Goal: Task Accomplishment & Management: Manage account settings

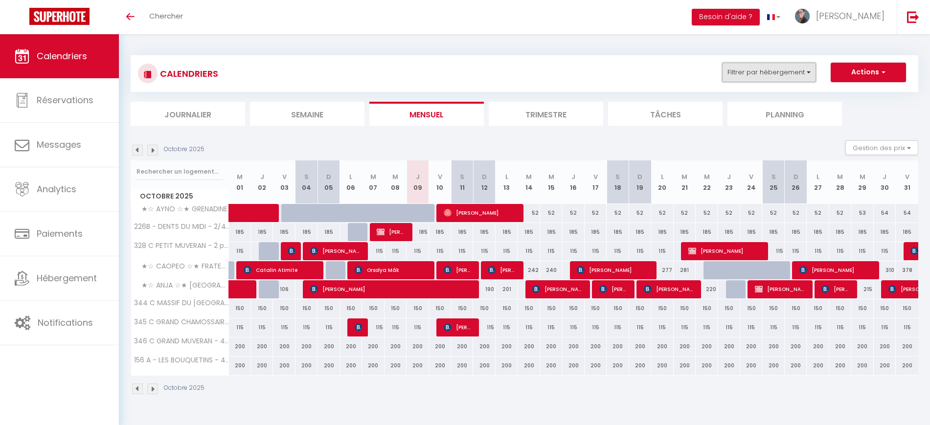
click at [790, 72] on button "Filtrer par hébergement" at bounding box center [769, 73] width 94 height 20
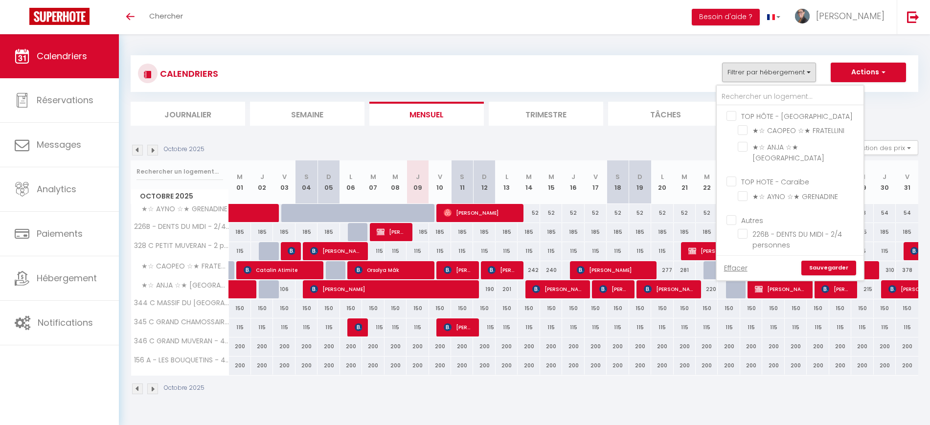
click at [729, 117] on input "TOP HÔTE - Paris" at bounding box center [800, 116] width 147 height 10
checkbox input "true"
checkbox input "false"
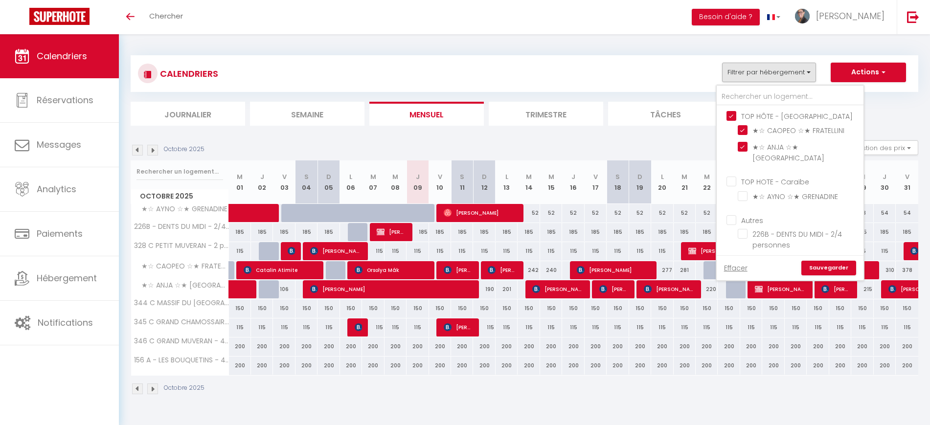
checkbox input "false"
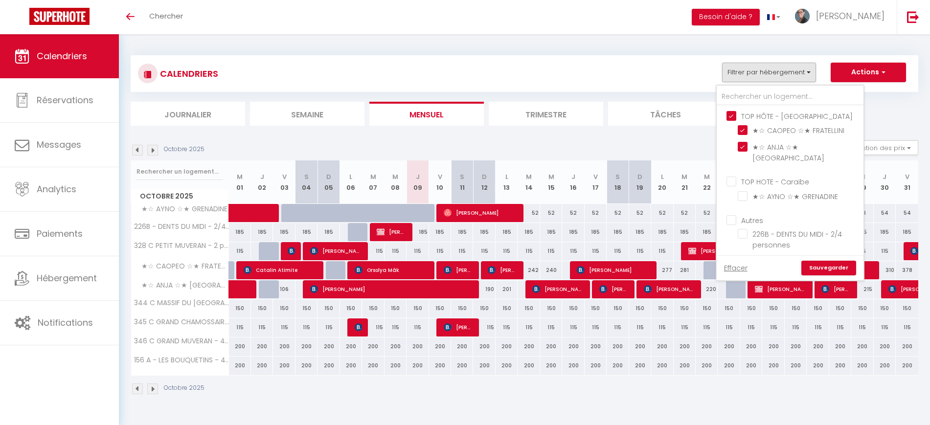
checkbox input "false"
click at [826, 269] on link "Sauvegarder" at bounding box center [829, 268] width 55 height 15
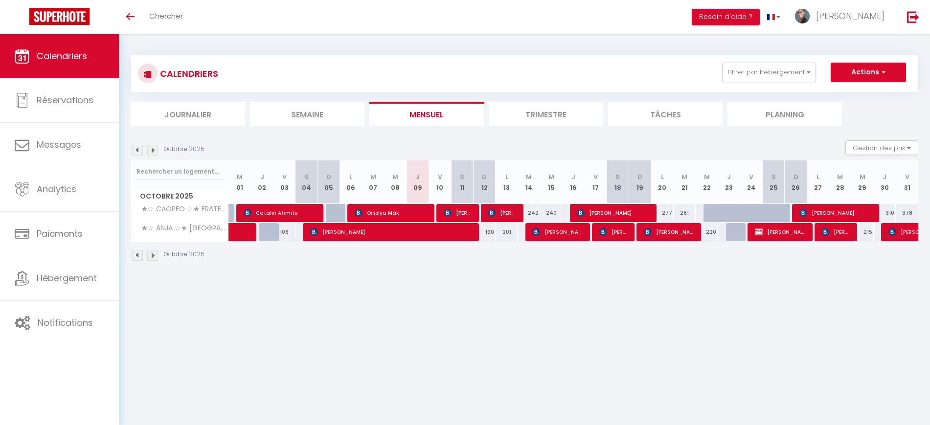
click at [140, 151] on img at bounding box center [137, 150] width 11 height 11
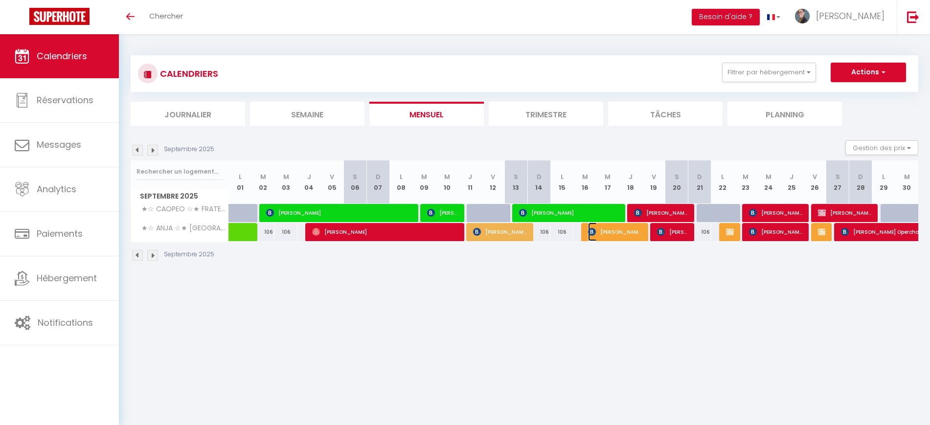
click at [618, 237] on span "Sandra Sawa Pakulska" at bounding box center [615, 232] width 54 height 19
select select "OK"
select select "KO"
select select "0"
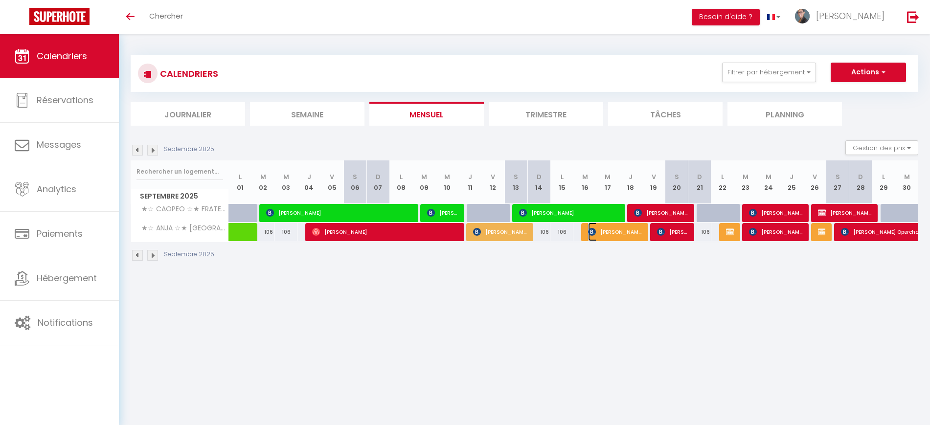
select select "1"
select select
select select "26039"
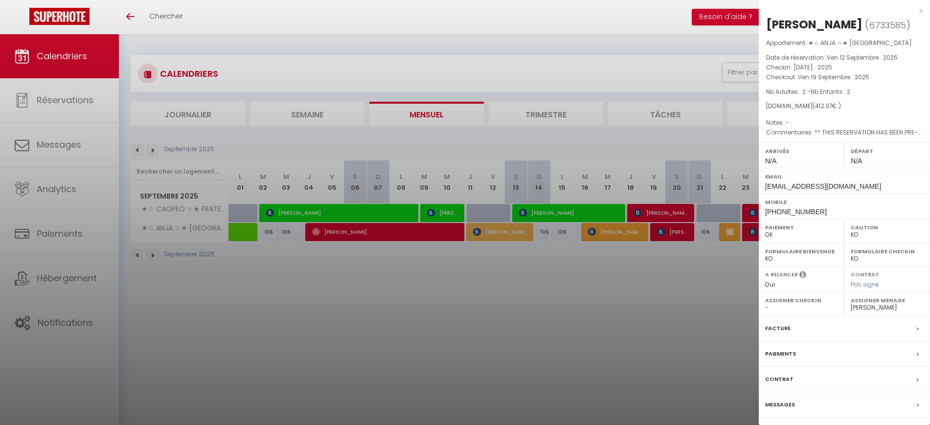
click at [786, 359] on label "Paiements" at bounding box center [781, 354] width 31 height 10
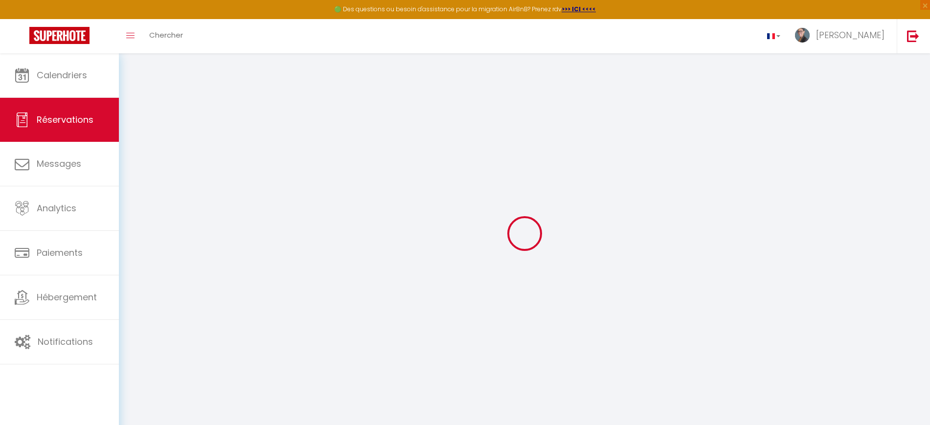
select select
checkbox input "false"
select index
select select
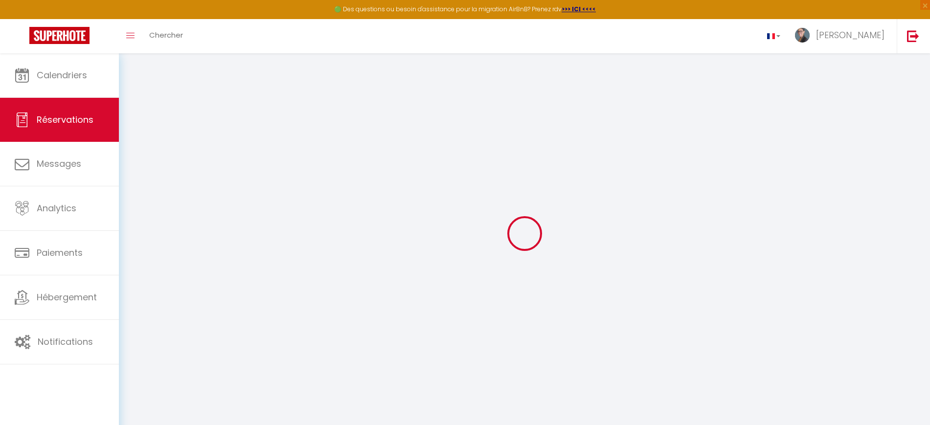
select select
checkbox input "false"
select index
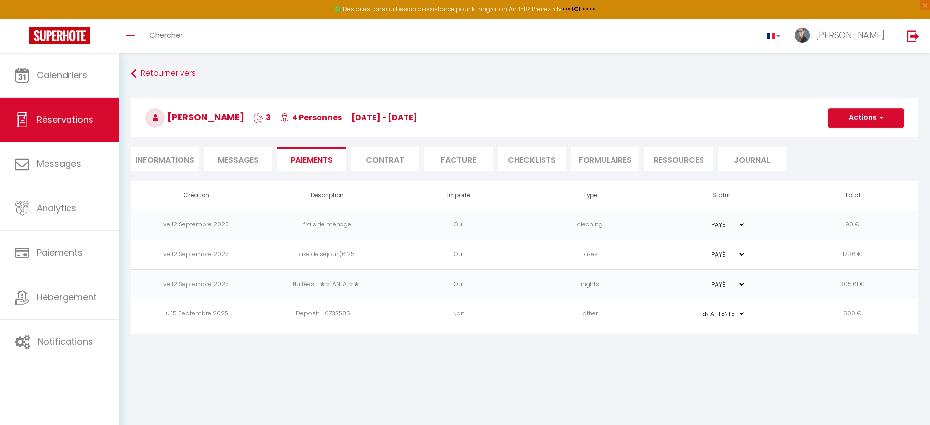
click at [383, 315] on td "Deposit - 6733585 - ..." at bounding box center [327, 315] width 131 height 30
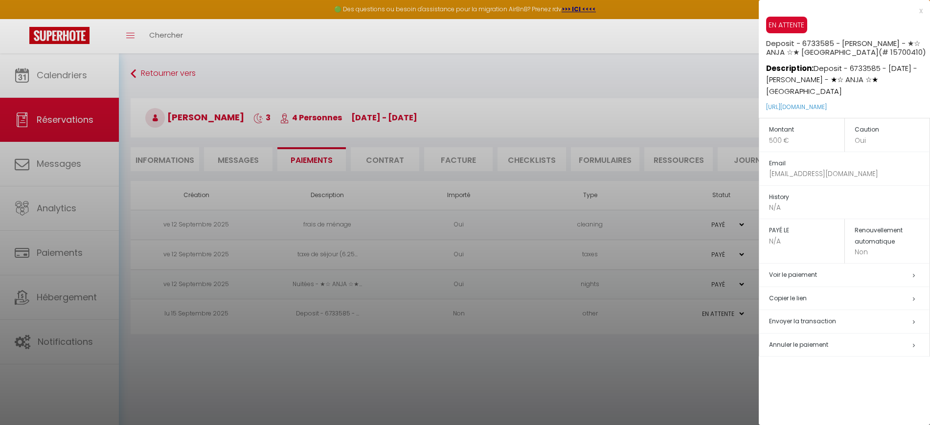
click at [801, 343] on span "Annuler le paiement" at bounding box center [798, 345] width 59 height 8
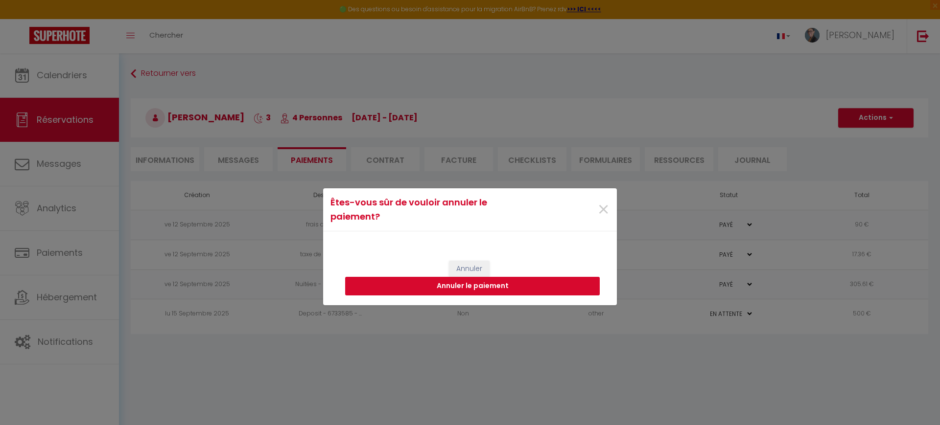
click at [553, 280] on button "Annuler le paiement" at bounding box center [472, 286] width 255 height 19
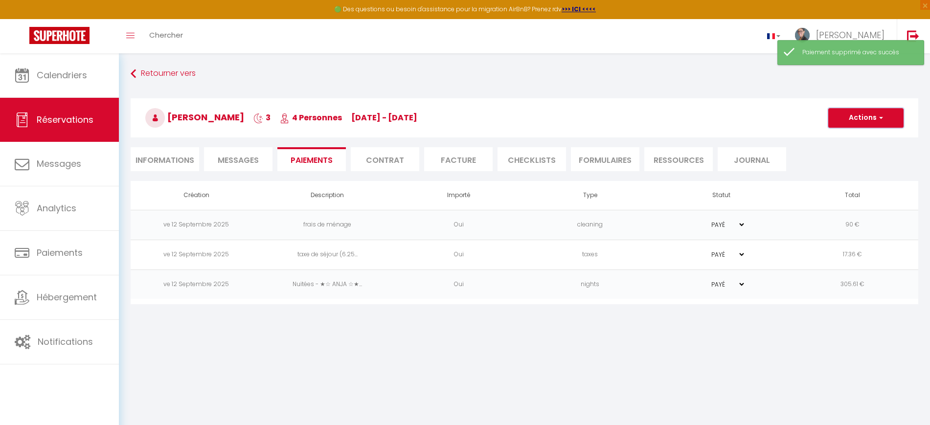
click at [891, 121] on button "Actions" at bounding box center [866, 118] width 75 height 20
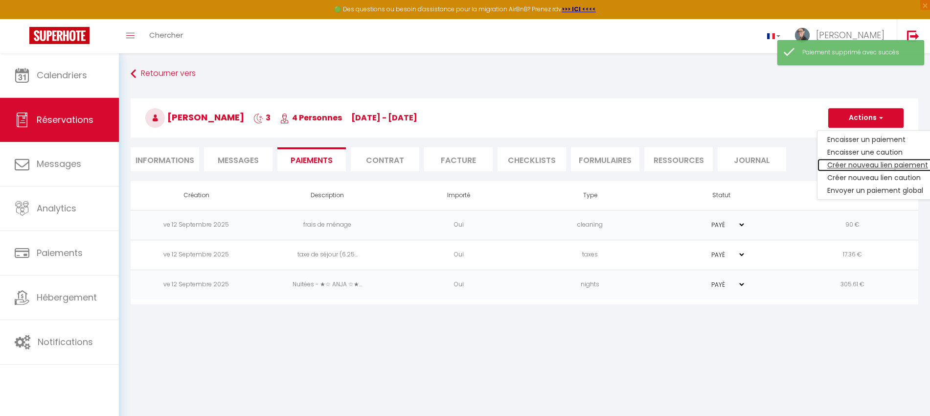
click at [867, 164] on link "Créer nouveau lien paiement" at bounding box center [878, 165] width 120 height 13
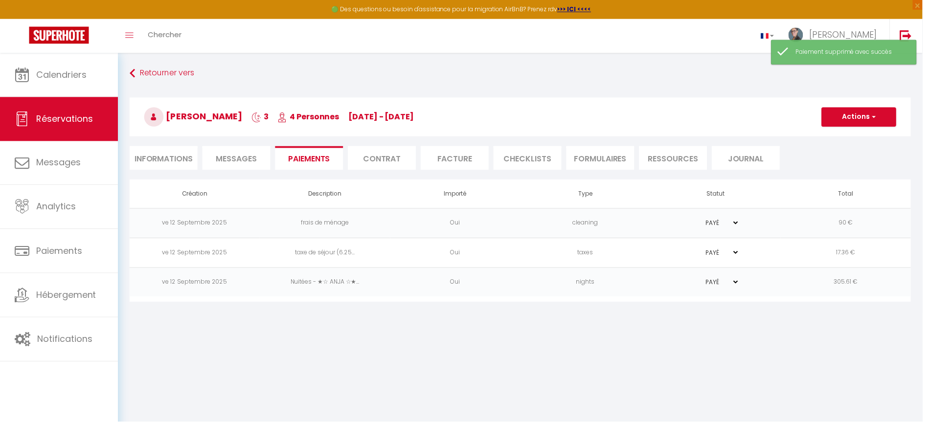
select select "nights"
type input "spakul.464444@guest.booking.com"
select select "13005"
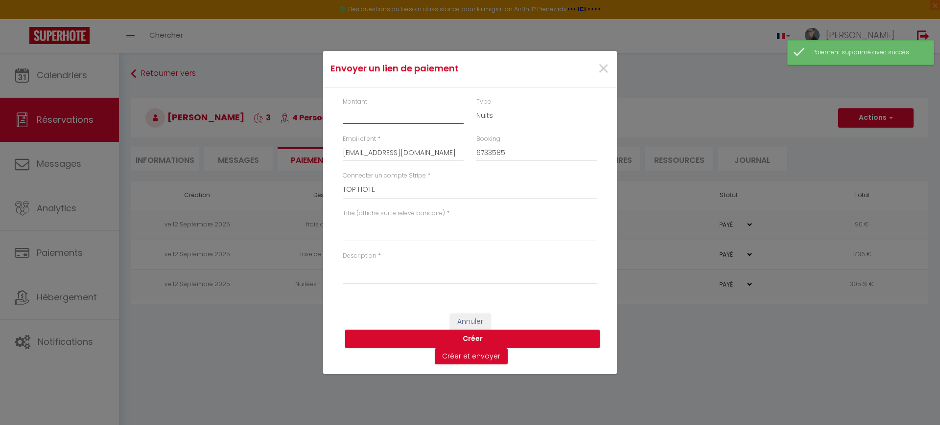
click at [375, 117] on input "Montant" at bounding box center [403, 115] width 121 height 18
type input "105.80"
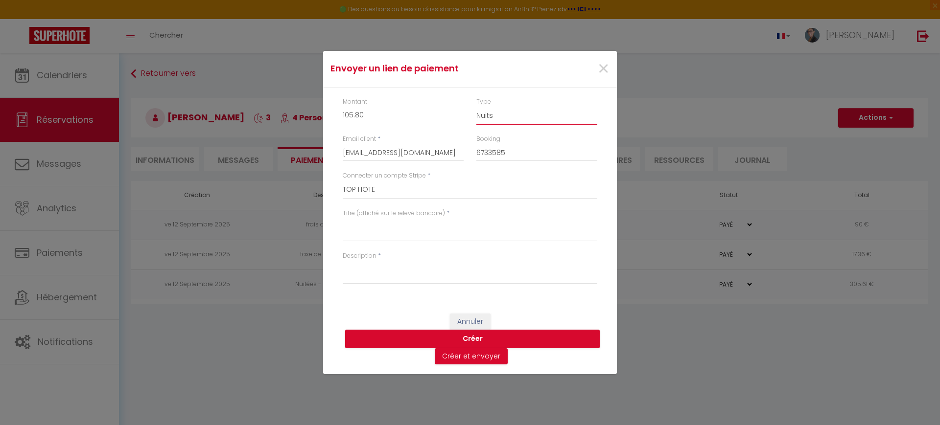
click at [486, 117] on select "Nuits Frais de ménage Taxe de séjour Autre" at bounding box center [536, 115] width 121 height 19
select select "other"
click at [476, 106] on select "Nuits Frais de ménage Taxe de séjour Autre" at bounding box center [536, 115] width 121 height 19
click at [402, 235] on textarea "Titre (affiché sur le relevé bancaire)" at bounding box center [470, 229] width 255 height 23
paste textarea "Painting of walls and ceiling"
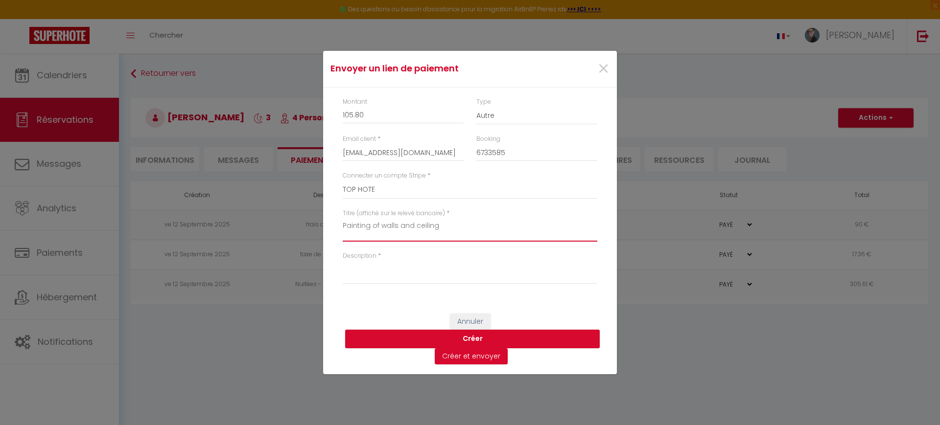
click at [429, 226] on textarea "Painting of walls and ceiling" at bounding box center [470, 229] width 255 height 23
type textarea "Painting of walls and ceiling"
click at [382, 280] on textarea "Description" at bounding box center [470, 272] width 255 height 23
paste textarea "Painting of walls and ceiling"
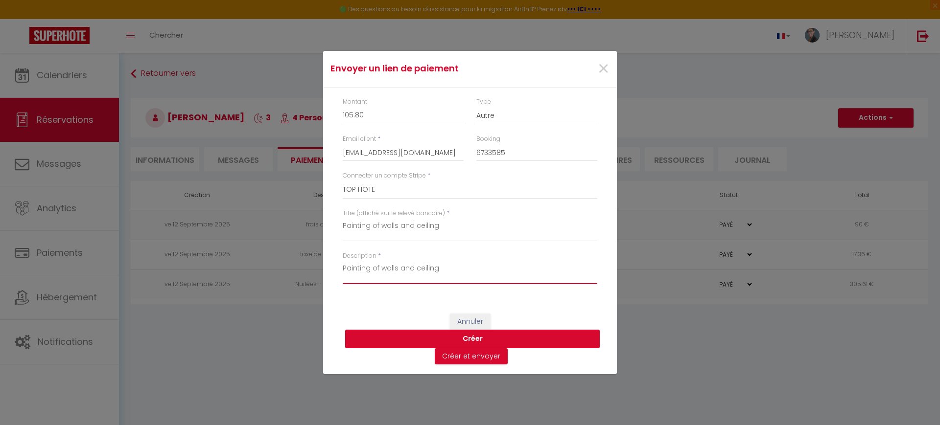
type textarea "Painting of walls and ceiling"
click at [518, 338] on button "Créer" at bounding box center [472, 339] width 255 height 19
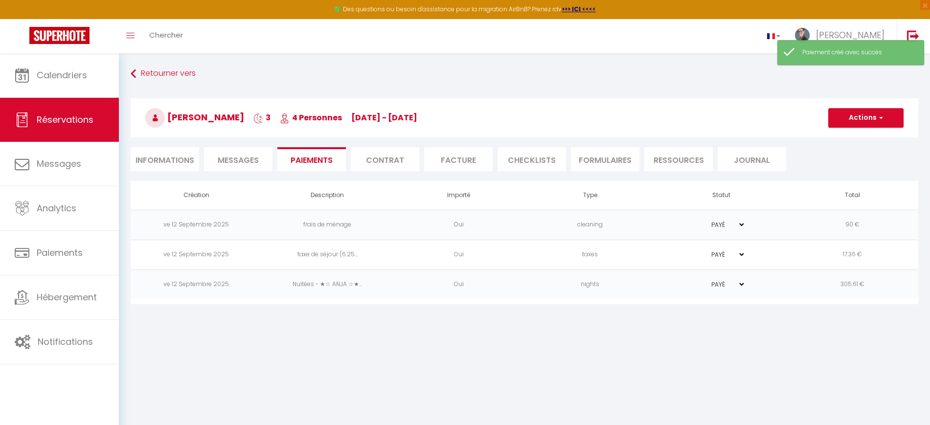
select select "0"
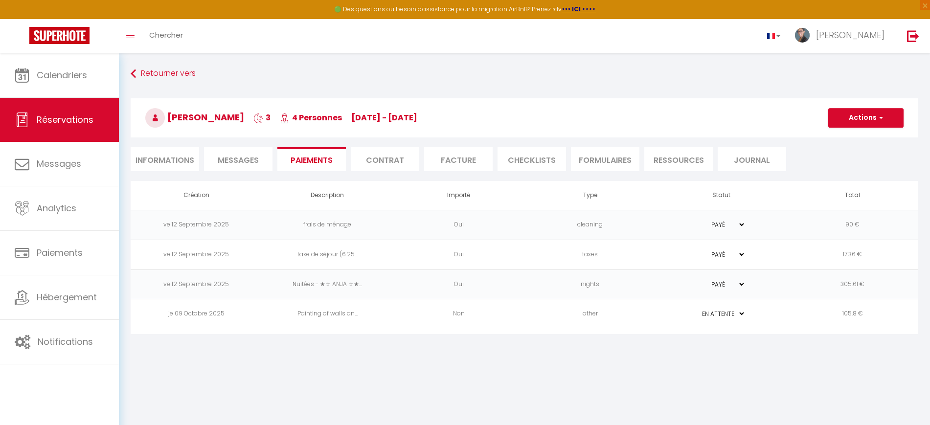
click at [402, 320] on td "Non" at bounding box center [459, 315] width 131 height 30
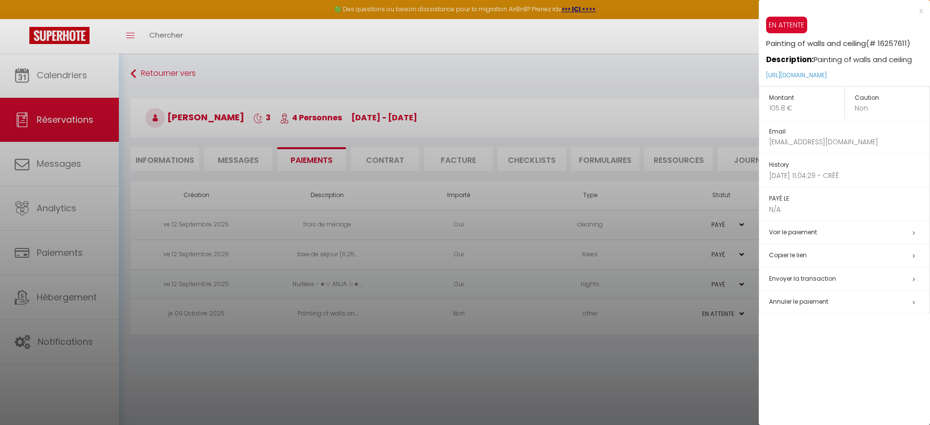
drag, startPoint x: 896, startPoint y: 73, endPoint x: 766, endPoint y: 70, distance: 129.3
click at [766, 70] on p "https://superhote.com/applink/p/nHLRQ7bF" at bounding box center [848, 75] width 164 height 21
click at [783, 76] on link "https://superhote.com/applink/p/nHLRQ7bF" at bounding box center [796, 75] width 61 height 8
